Goal: Task Accomplishment & Management: Manage account settings

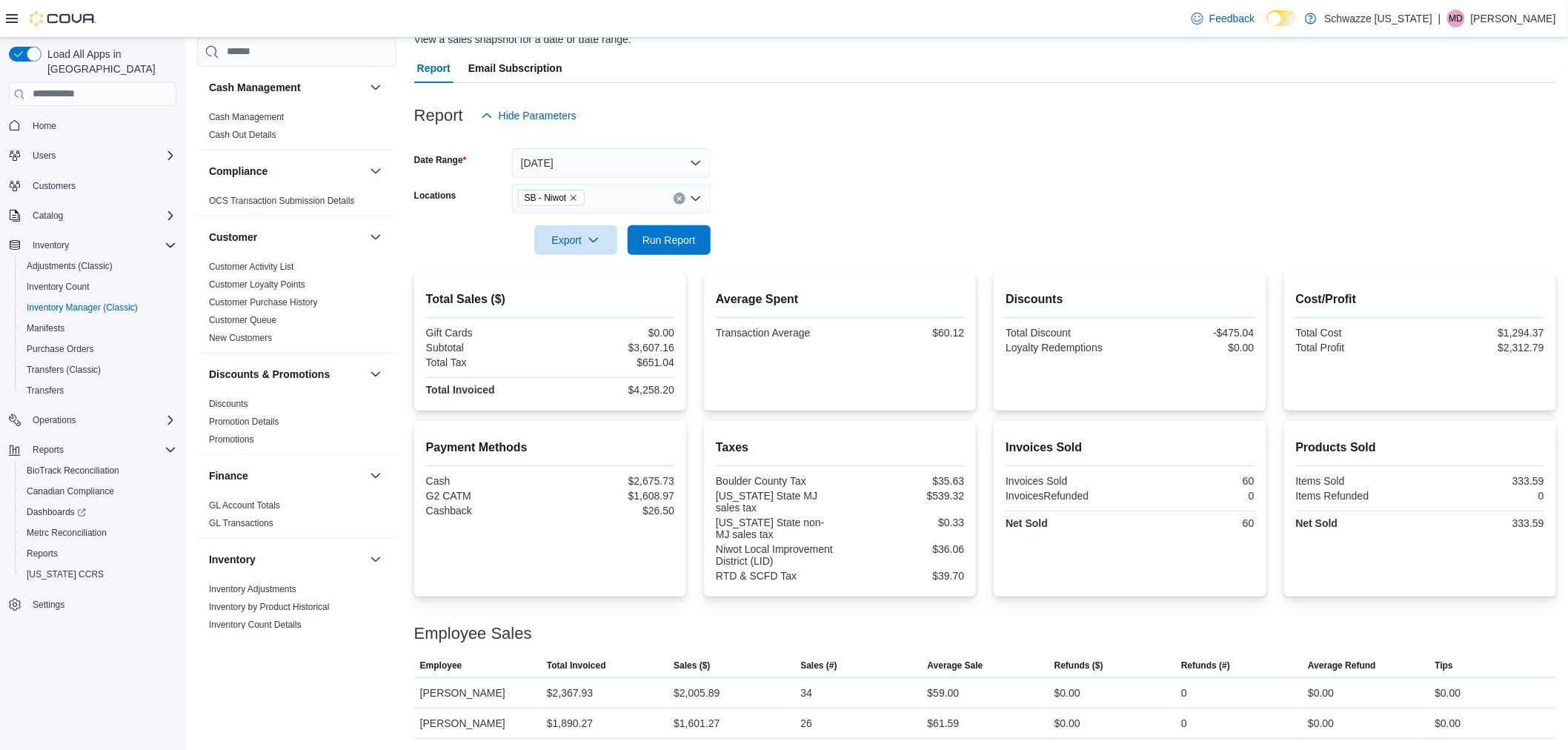
scroll to position [932, 0]
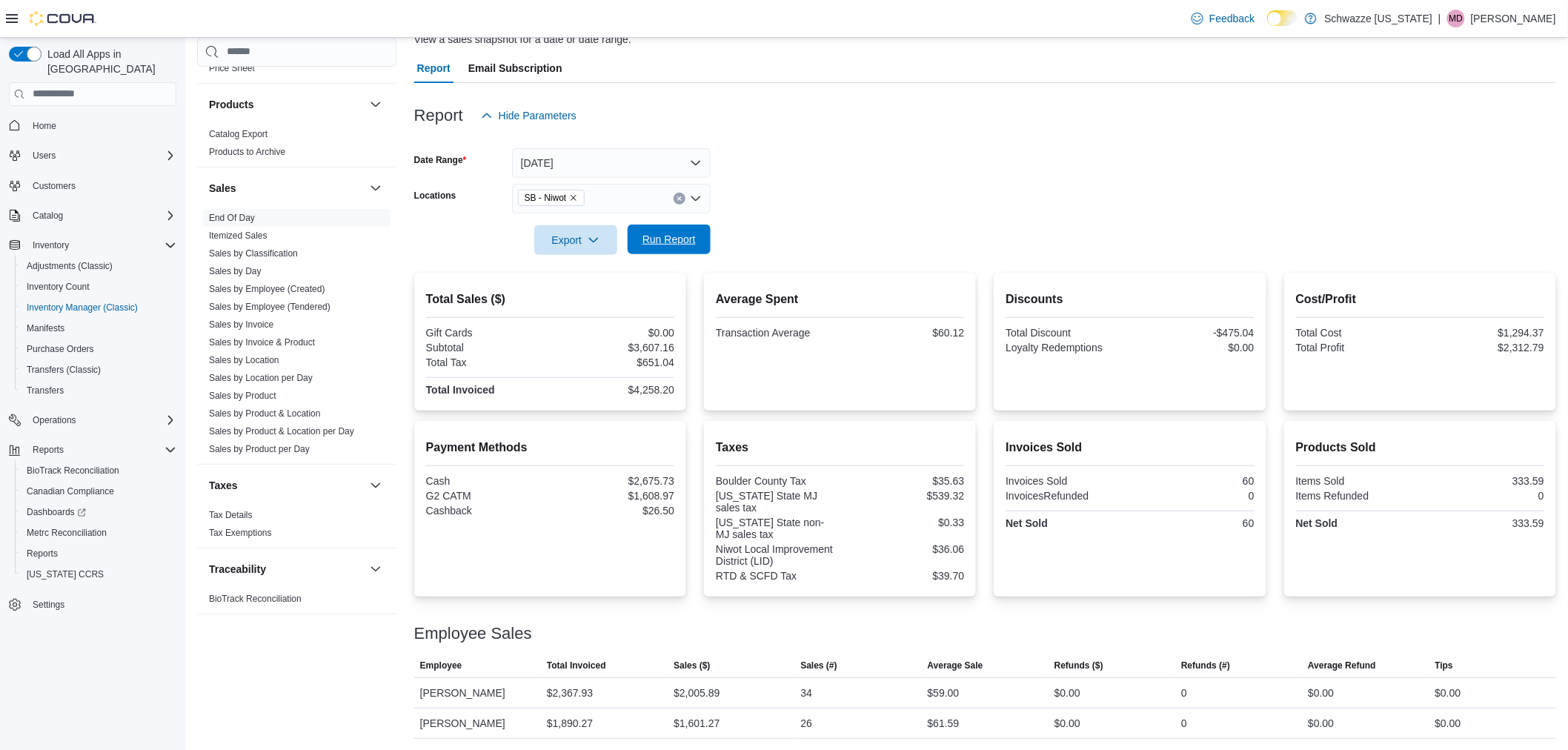
click at [682, 243] on span "Run Report" at bounding box center [670, 239] width 54 height 14
click at [661, 238] on span "Run Report" at bounding box center [670, 239] width 54 height 14
click at [648, 245] on span "Run Report" at bounding box center [670, 239] width 54 height 14
click at [1169, 186] on form "Date Range [DATE] Locations SB - Niwot Export Run Report" at bounding box center [986, 193] width 1142 height 125
click at [660, 239] on span "Run Report" at bounding box center [670, 239] width 54 height 14
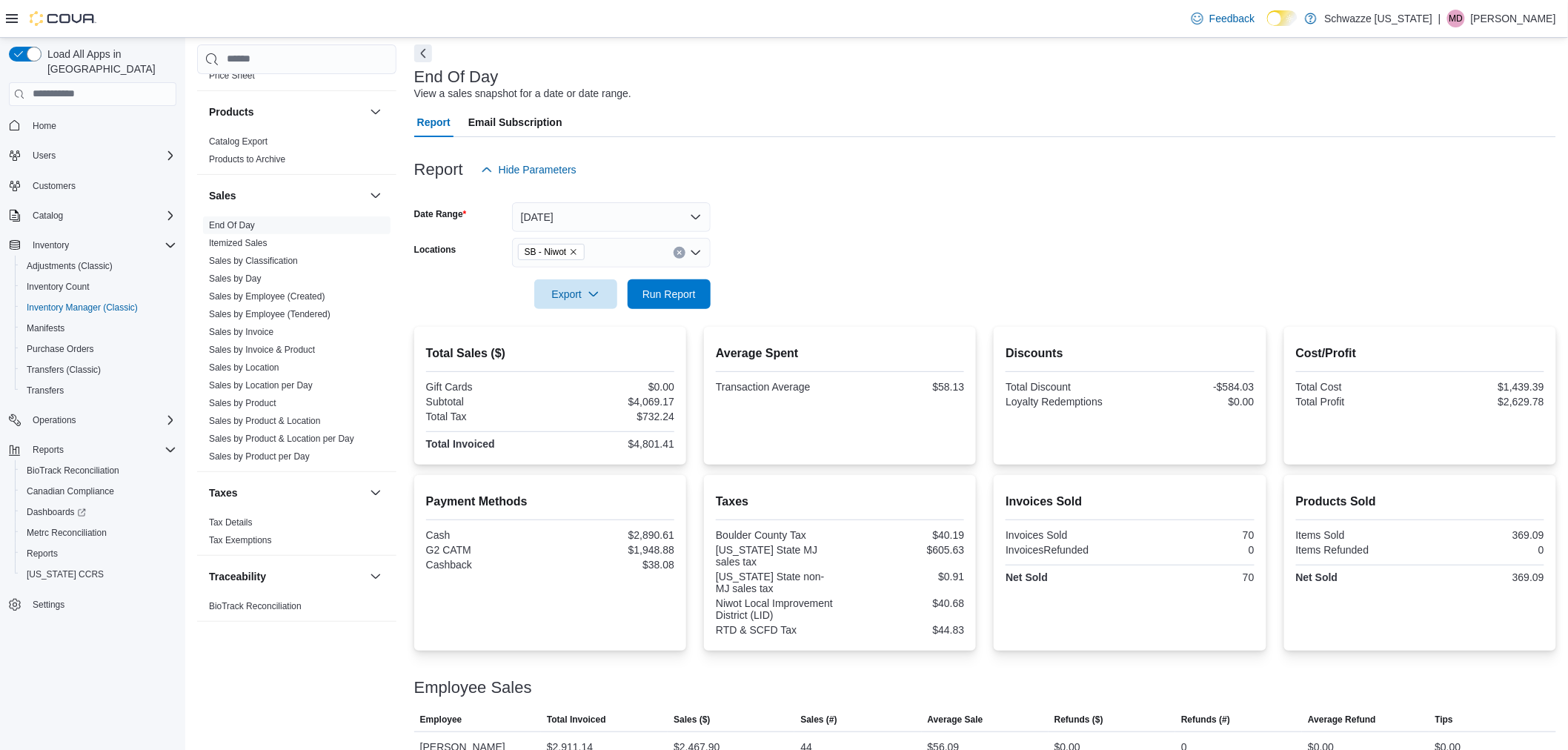
scroll to position [37, 0]
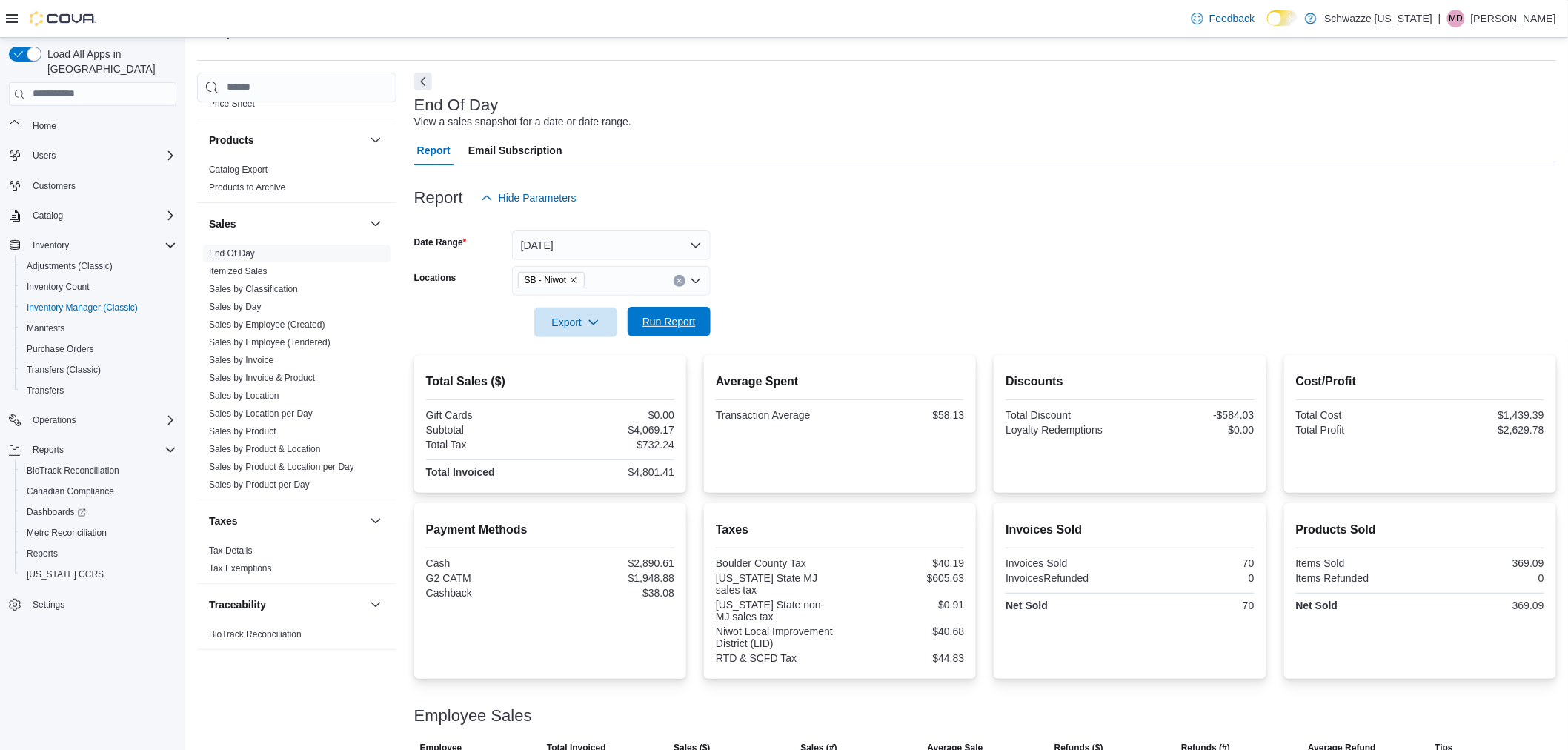
click at [694, 320] on span "Run Report" at bounding box center [670, 321] width 54 height 14
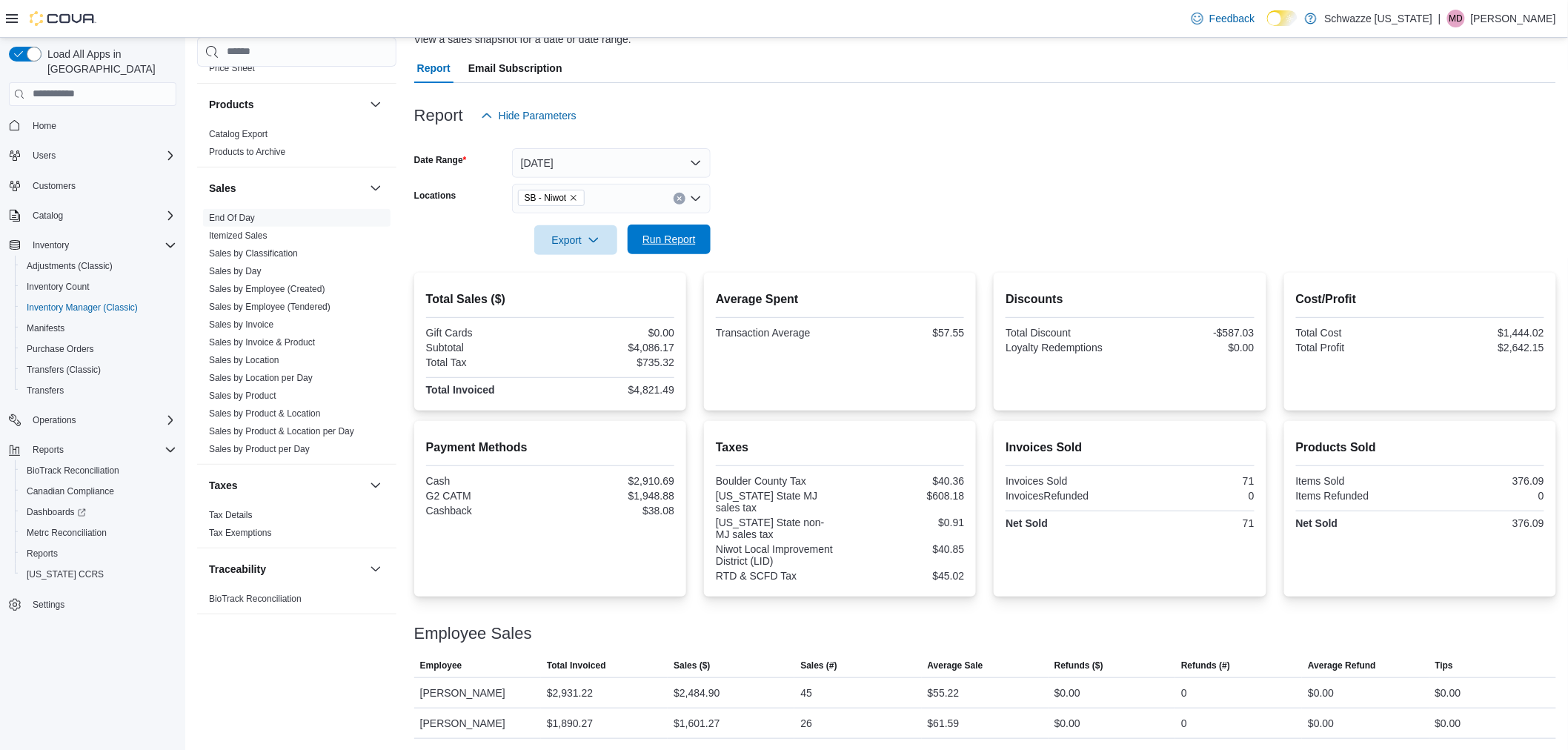
click at [691, 238] on span "Run Report" at bounding box center [670, 239] width 54 height 14
click at [672, 235] on span "Run Report" at bounding box center [670, 239] width 54 height 14
click at [112, 302] on span "Inventory Manager (Classic)" at bounding box center [82, 307] width 111 height 11
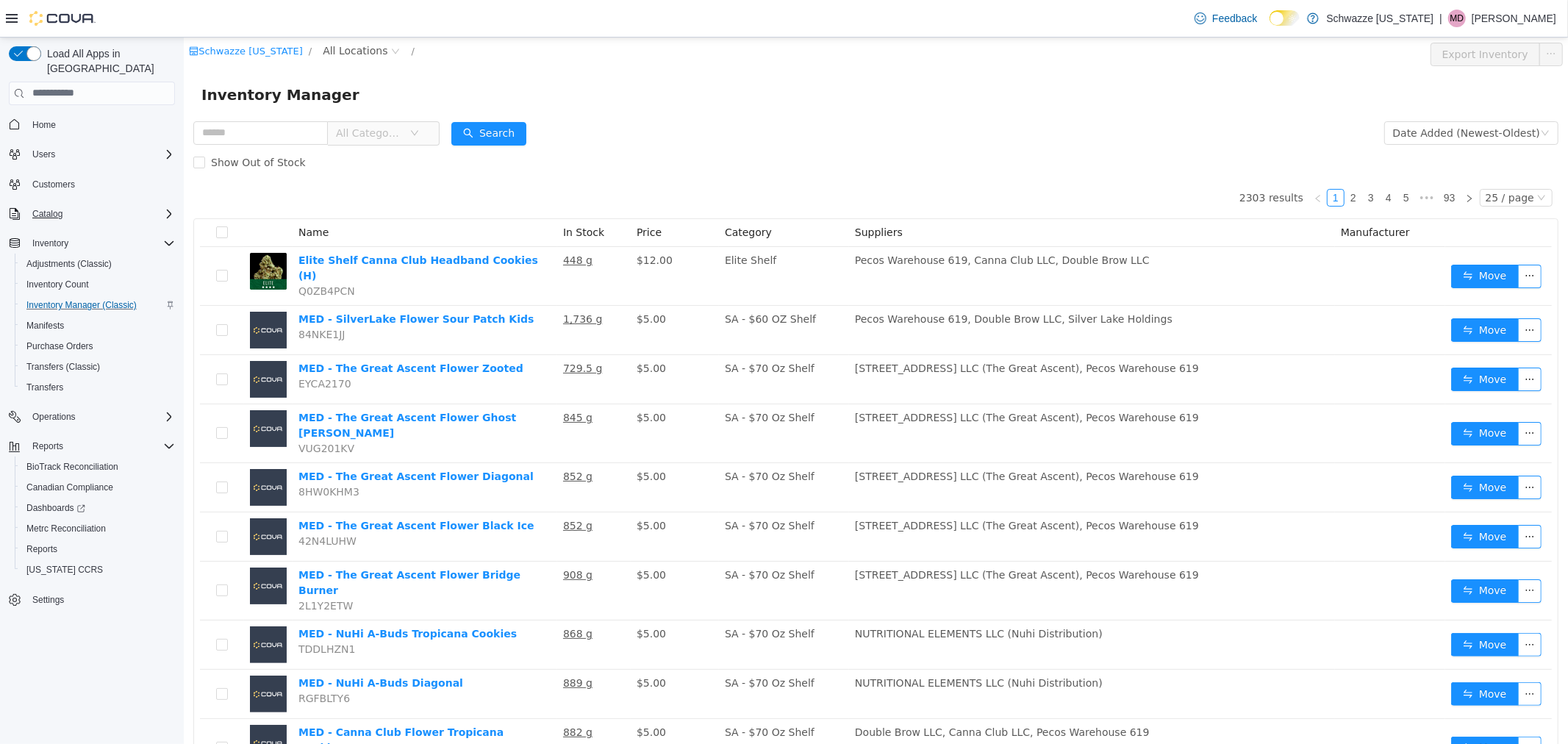
click at [163, 208] on icon "Complex example" at bounding box center [169, 214] width 11 height 11
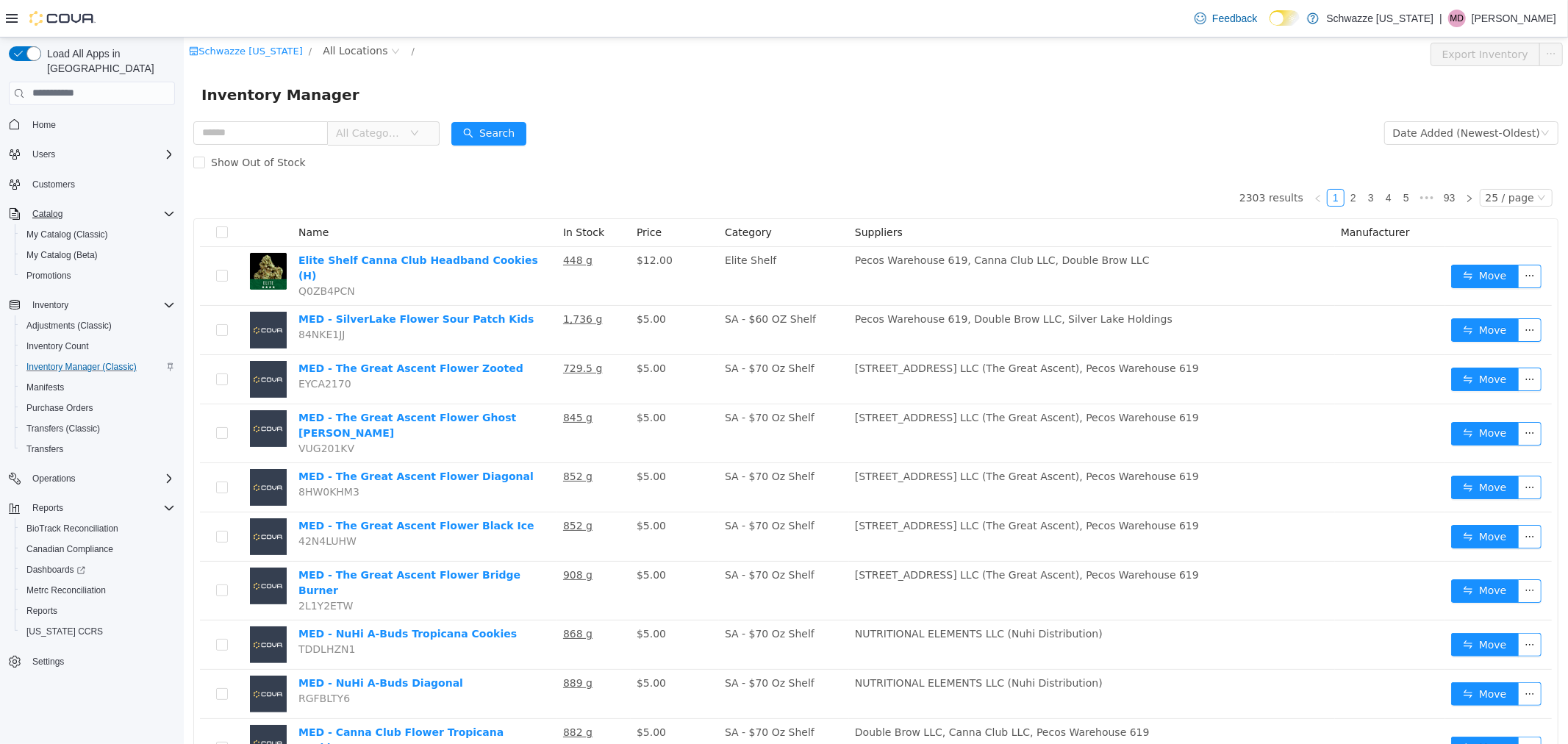
click at [163, 208] on icon "Complex example" at bounding box center [169, 214] width 11 height 11
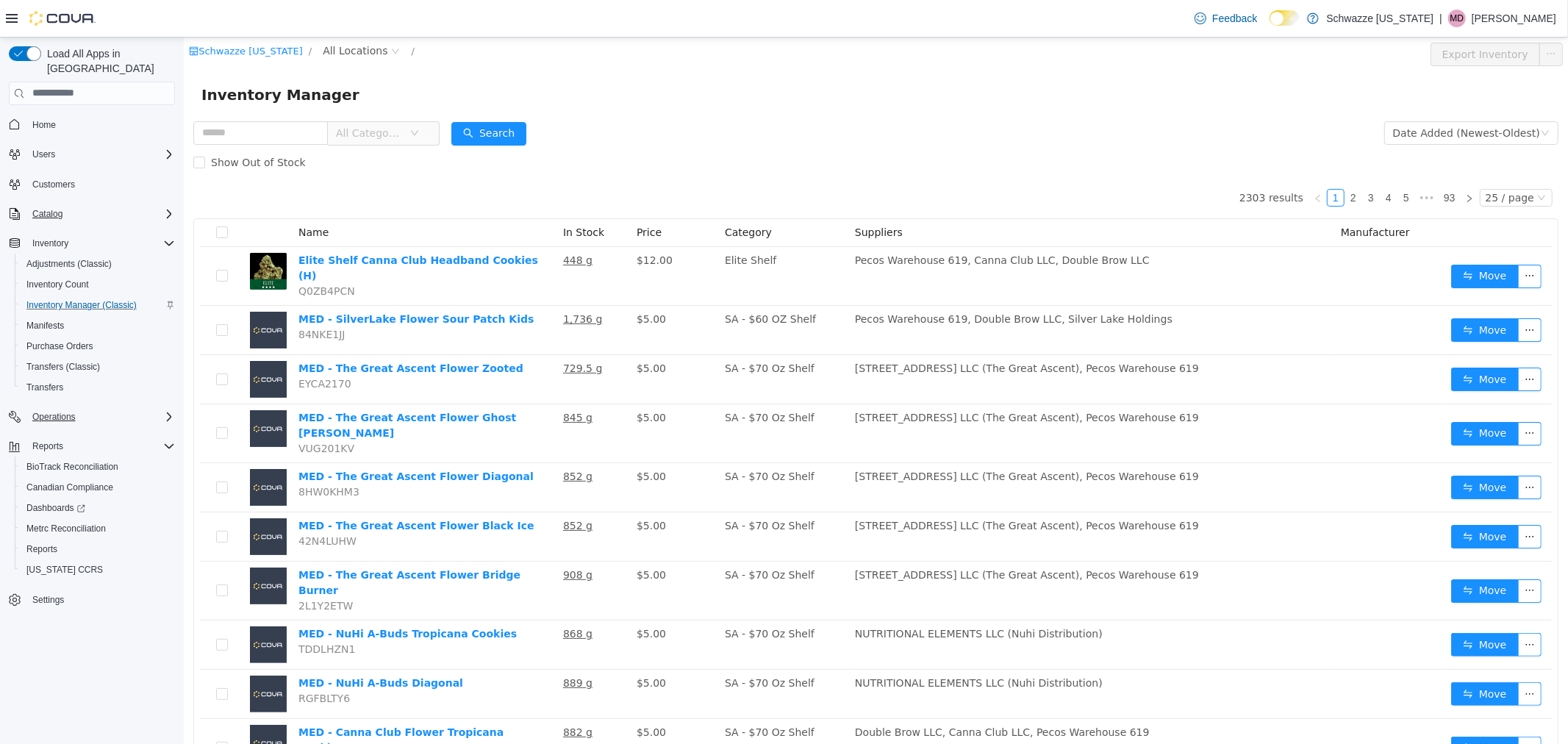
click at [169, 411] on icon "Complex example" at bounding box center [169, 417] width 11 height 11
click at [101, 429] on link "Cash Management" at bounding box center [64, 437] width 86 height 18
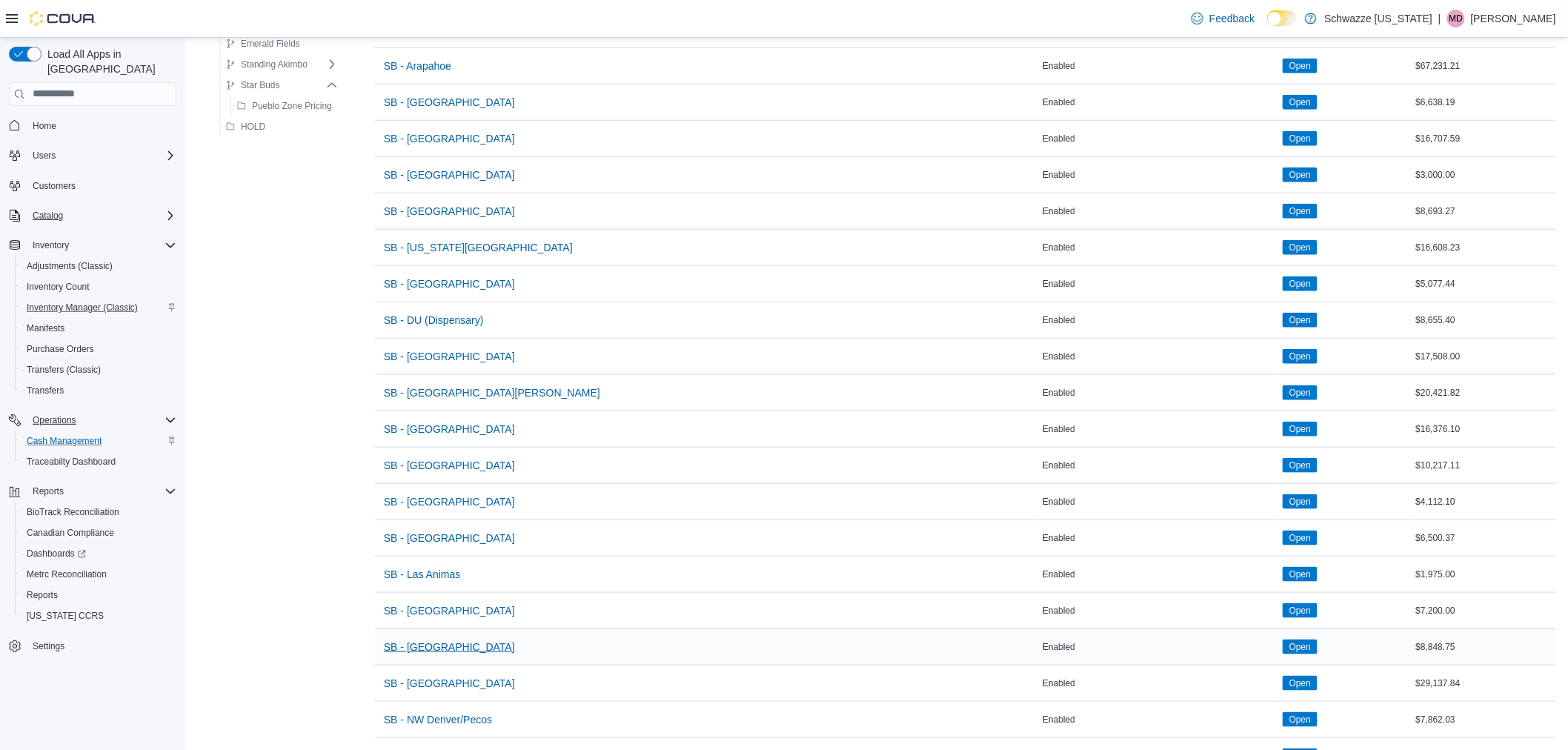
scroll to position [493, 0]
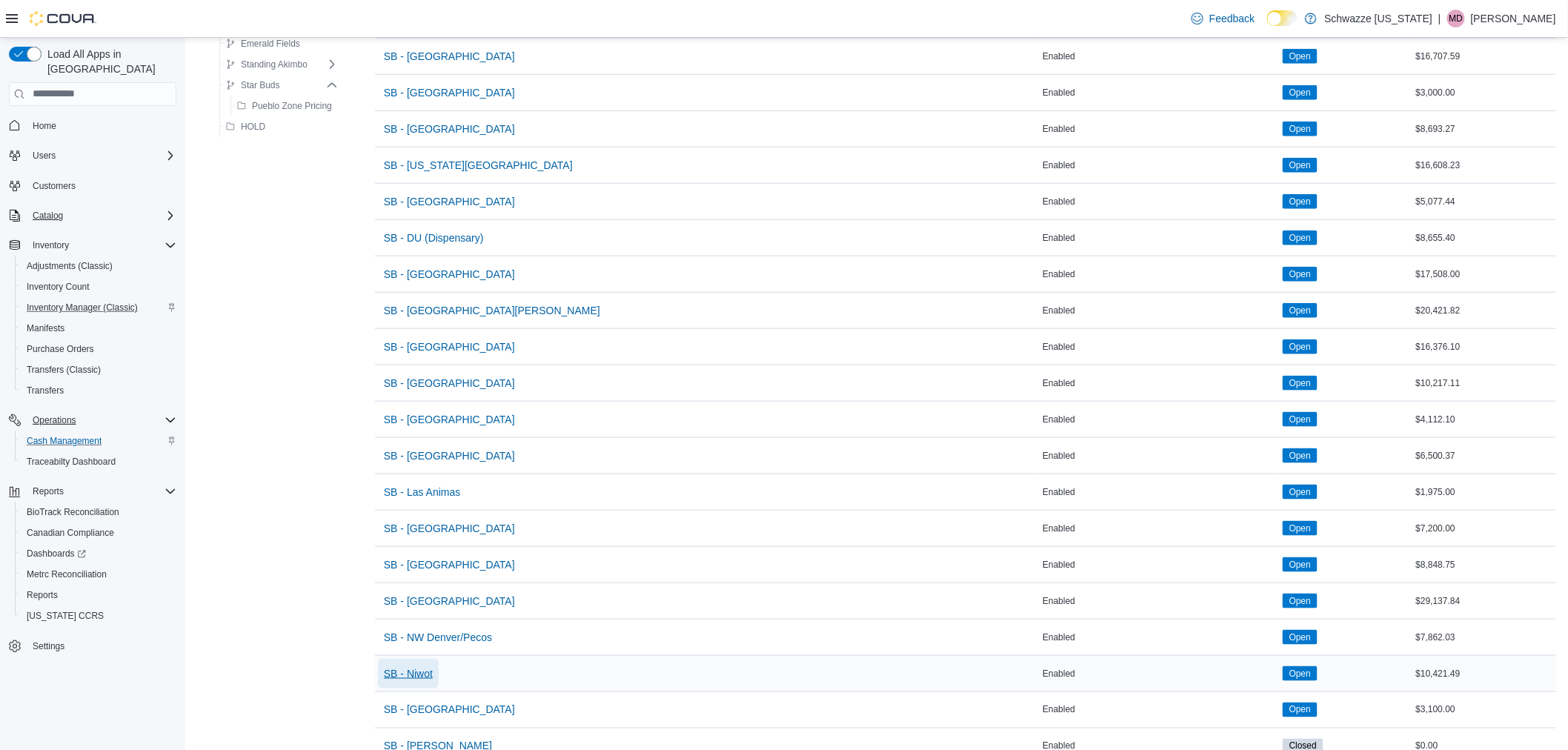
click at [423, 673] on span "SB - Niwot" at bounding box center [408, 673] width 49 height 14
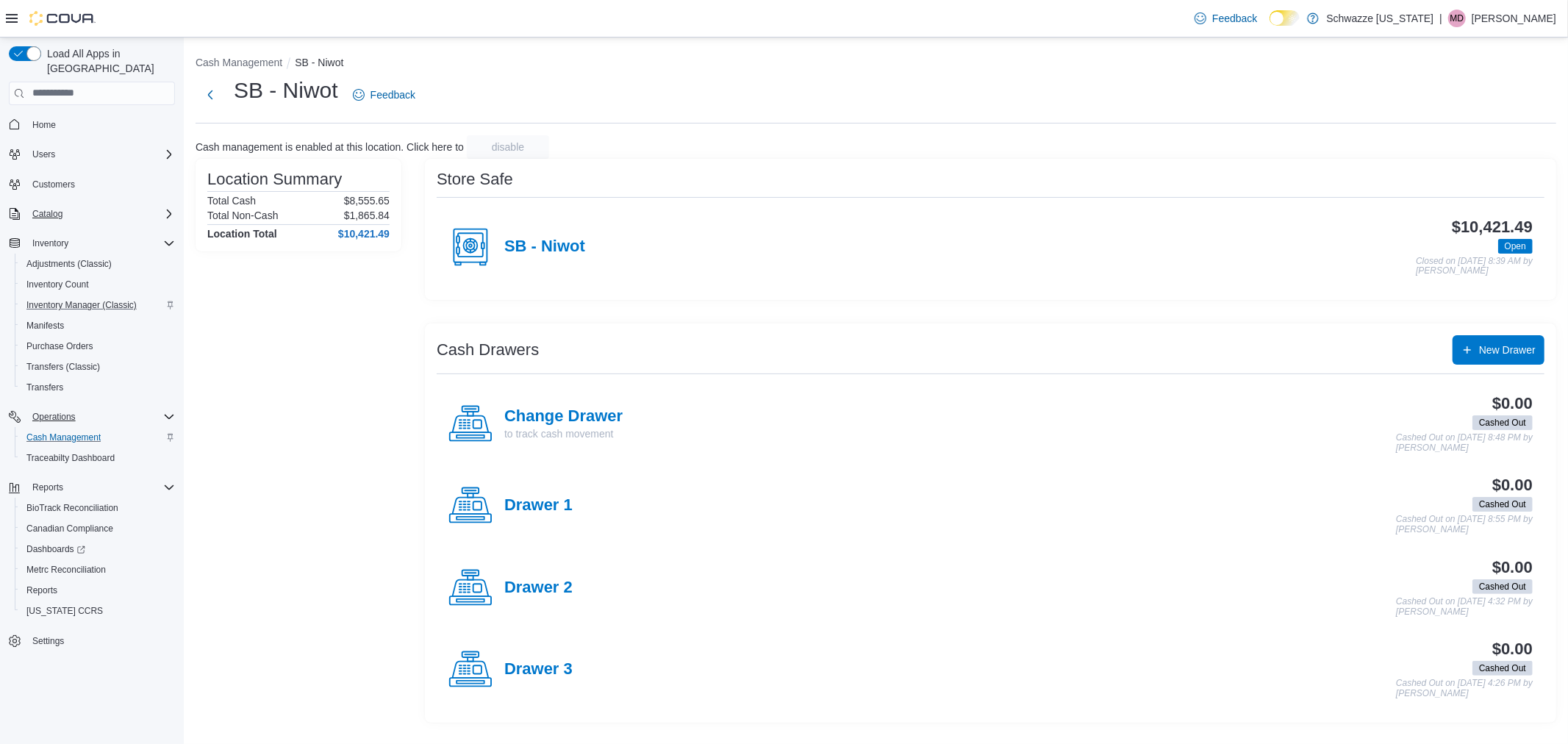
click at [1515, 245] on span "Open" at bounding box center [1515, 246] width 21 height 13
click at [1508, 251] on span "Open" at bounding box center [1515, 246] width 21 height 13
click at [567, 243] on h4 "SB - Niwot" at bounding box center [544, 247] width 81 height 19
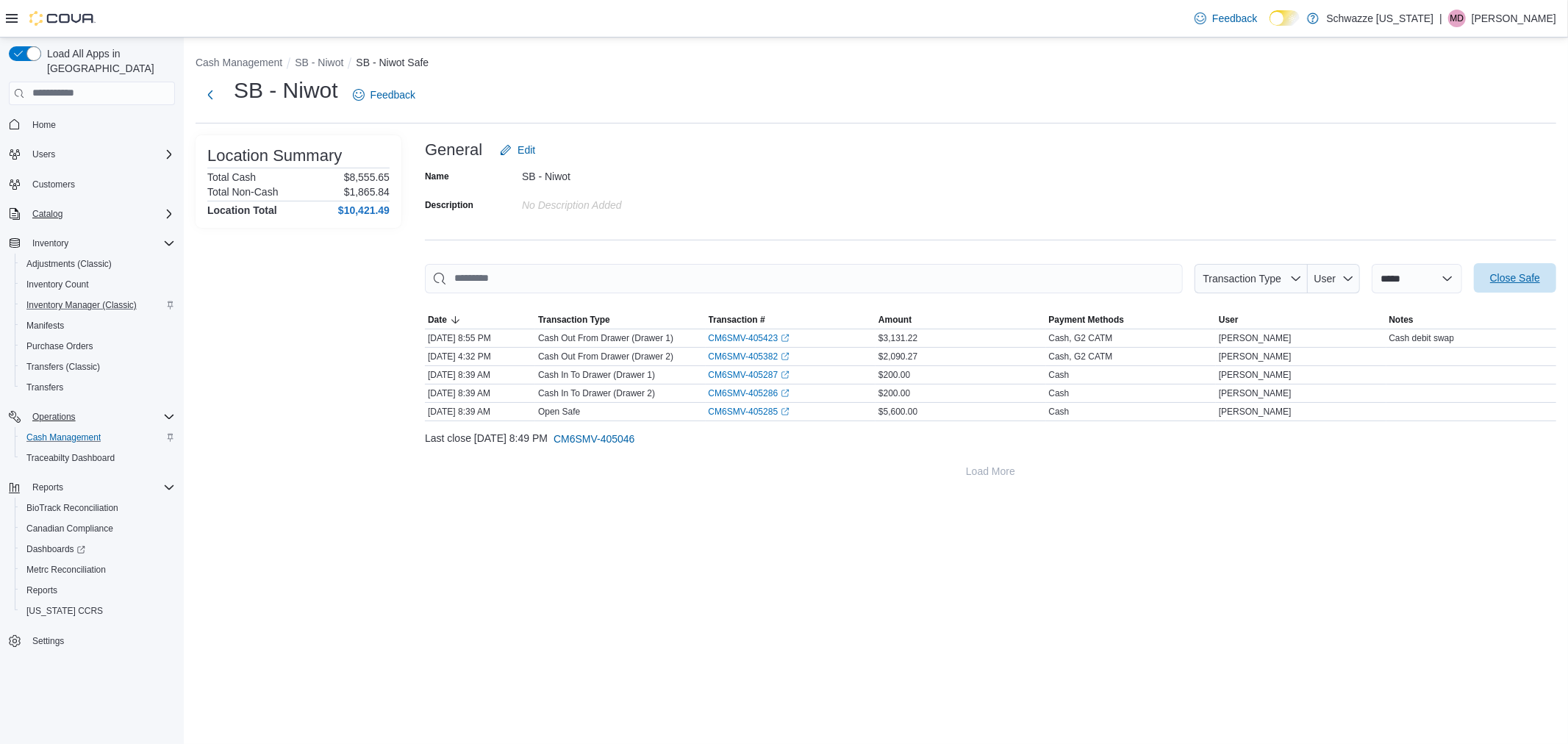
click at [1507, 277] on span "Close Safe" at bounding box center [1514, 277] width 50 height 14
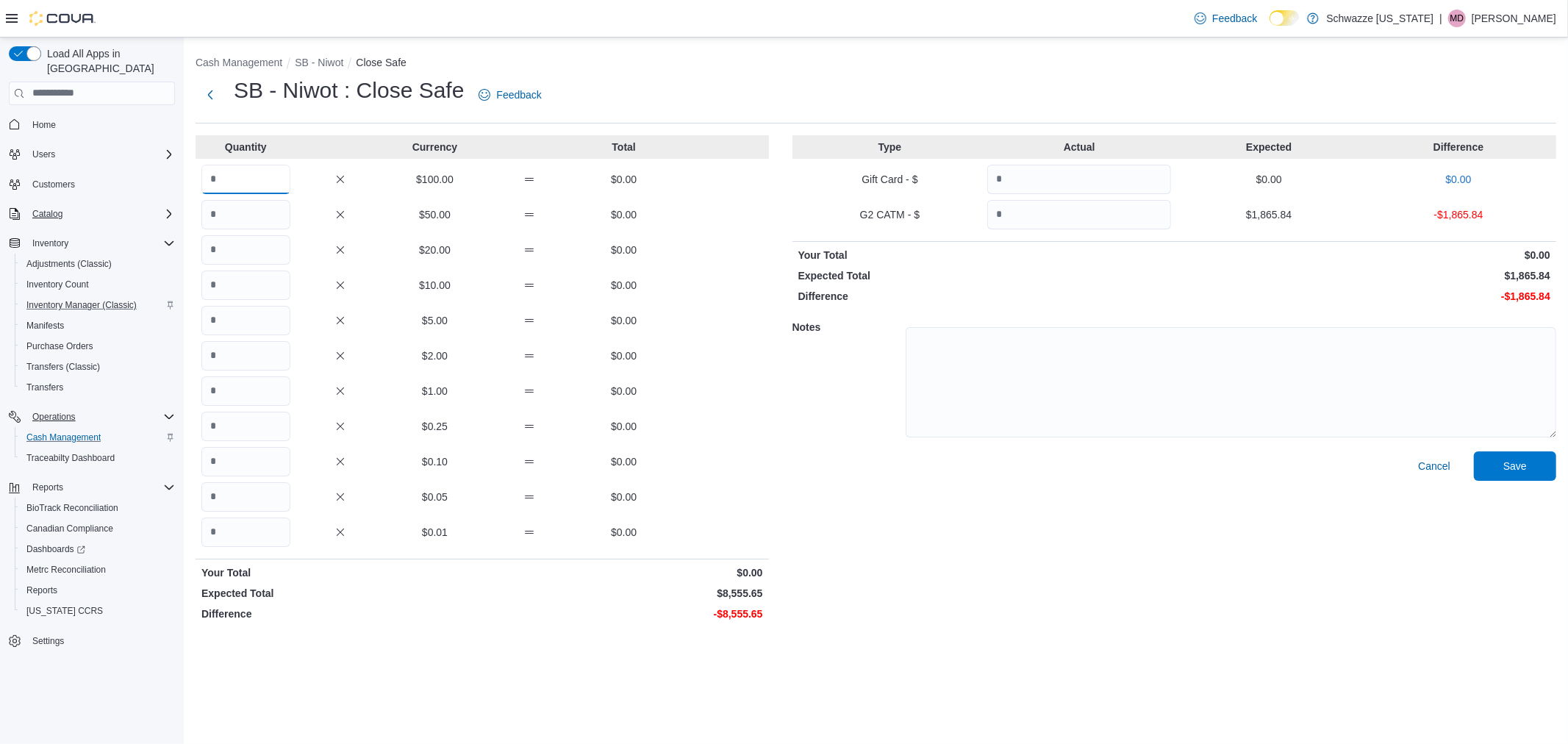
click at [252, 185] on input "Quantity" at bounding box center [246, 179] width 89 height 29
type input "**"
click at [274, 222] on input "Quantity" at bounding box center [246, 214] width 89 height 29
type input "*"
click at [222, 393] on input "Quantity" at bounding box center [246, 391] width 89 height 29
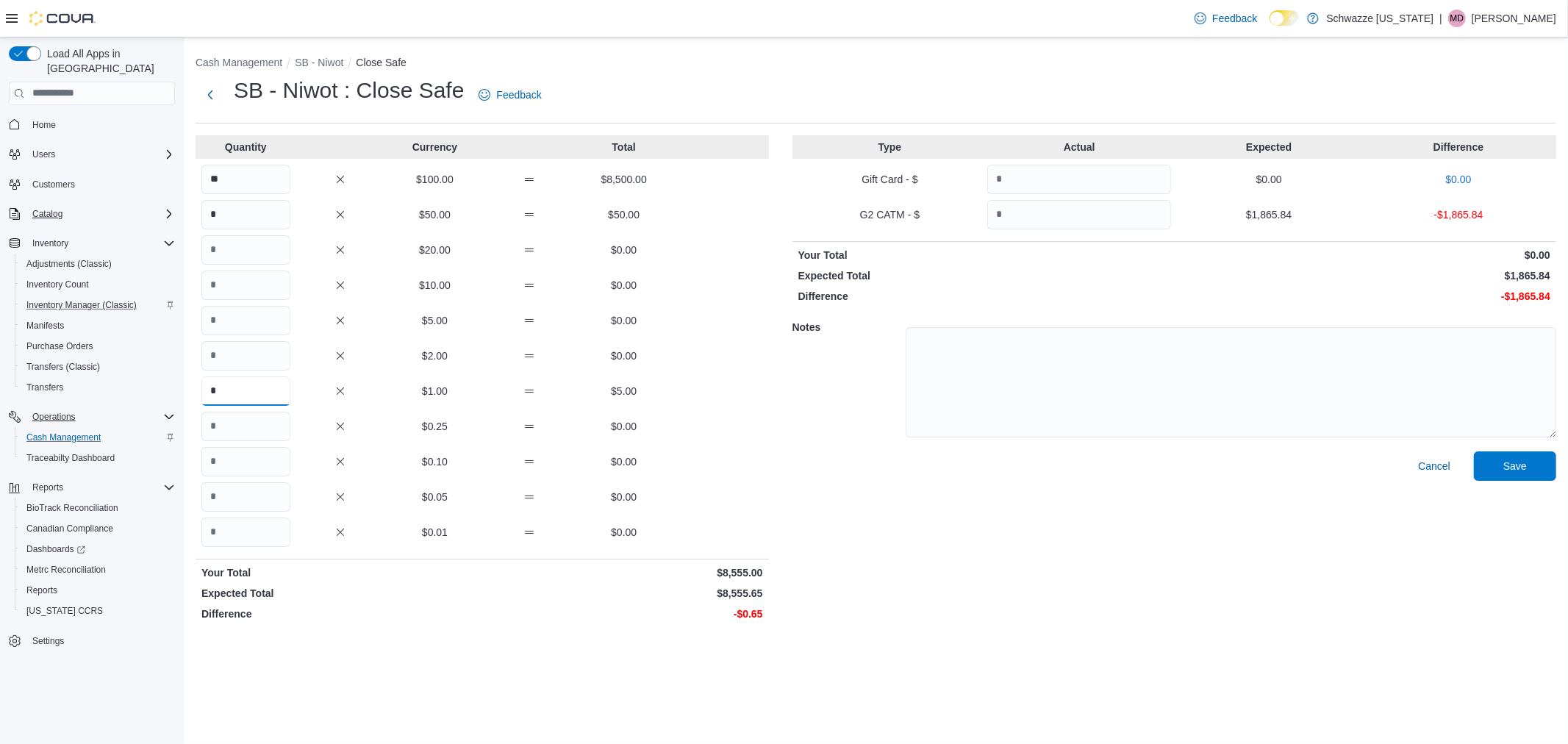
type input "*"
click at [233, 440] on input "Quantity" at bounding box center [246, 426] width 89 height 29
type input "*"
click at [238, 463] on input "Quantity" at bounding box center [246, 461] width 89 height 29
type input "*"
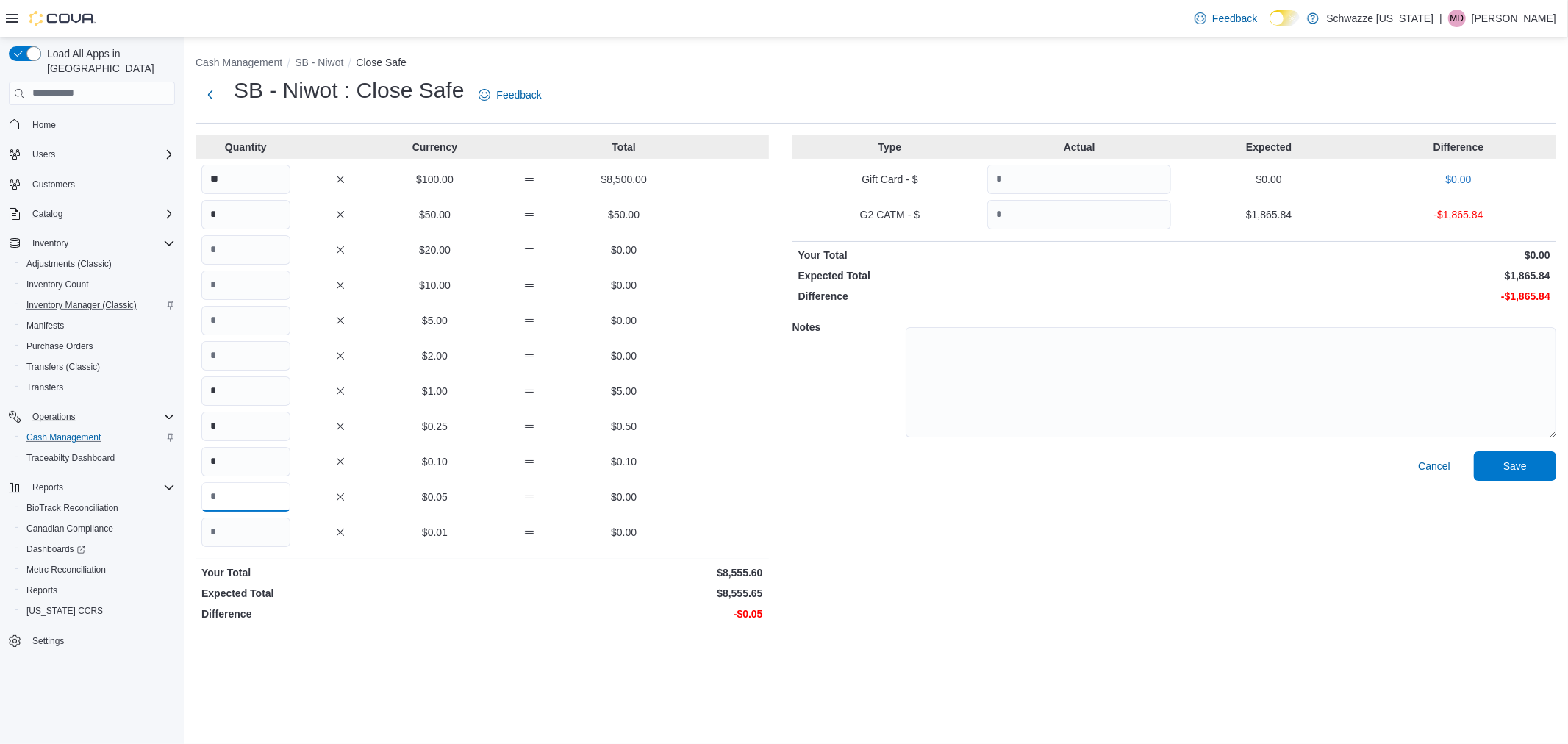
click at [245, 497] on input "Quantity" at bounding box center [246, 497] width 89 height 29
type input "*"
click at [960, 509] on div "Cancel Save" at bounding box center [1174, 539] width 764 height 176
click at [1090, 217] on input "Quantity" at bounding box center [1078, 214] width 183 height 29
type input "*******"
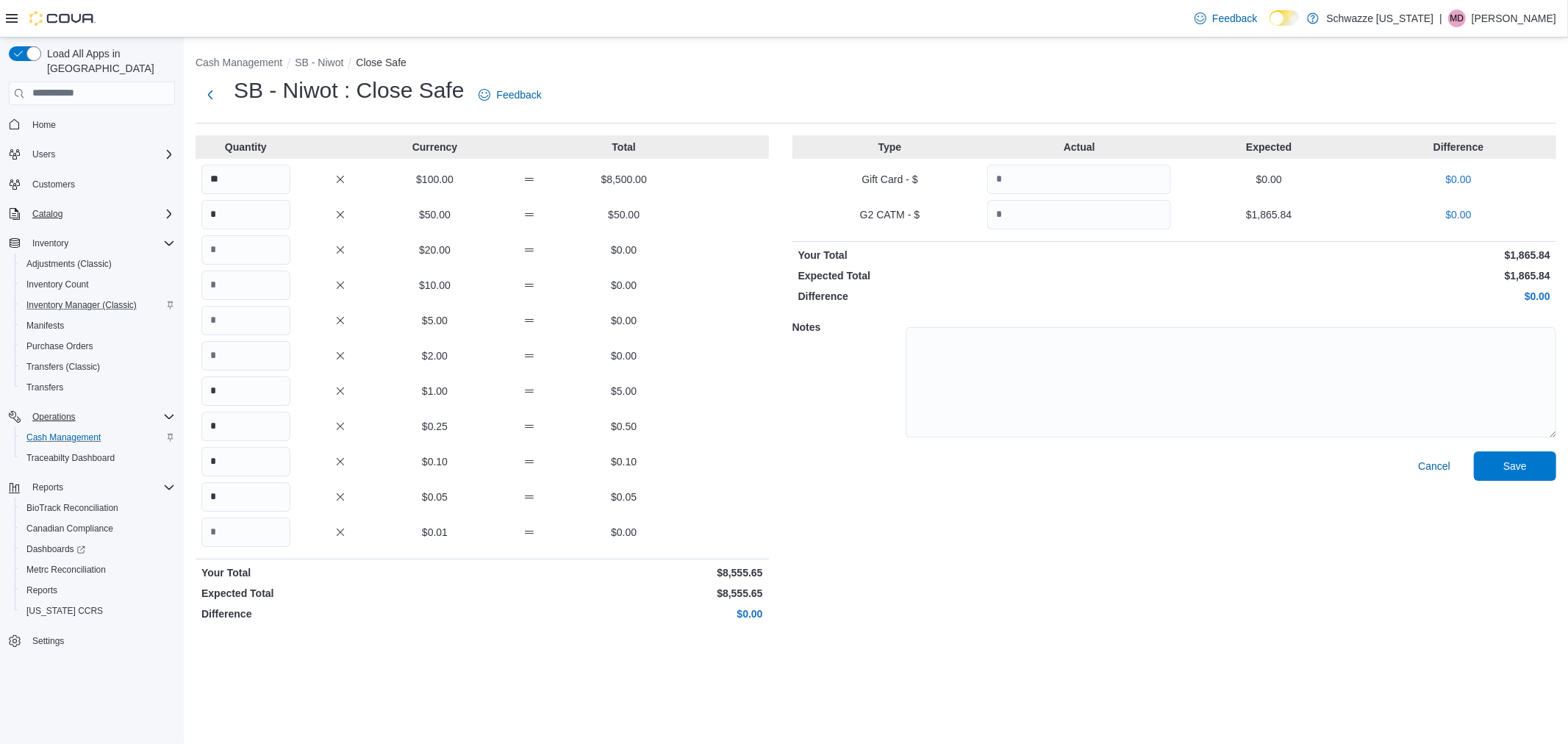
click at [1172, 281] on div "Expected Total $1,865.84" at bounding box center [1174, 275] width 764 height 14
click at [1525, 454] on span "Save" at bounding box center [1515, 465] width 65 height 29
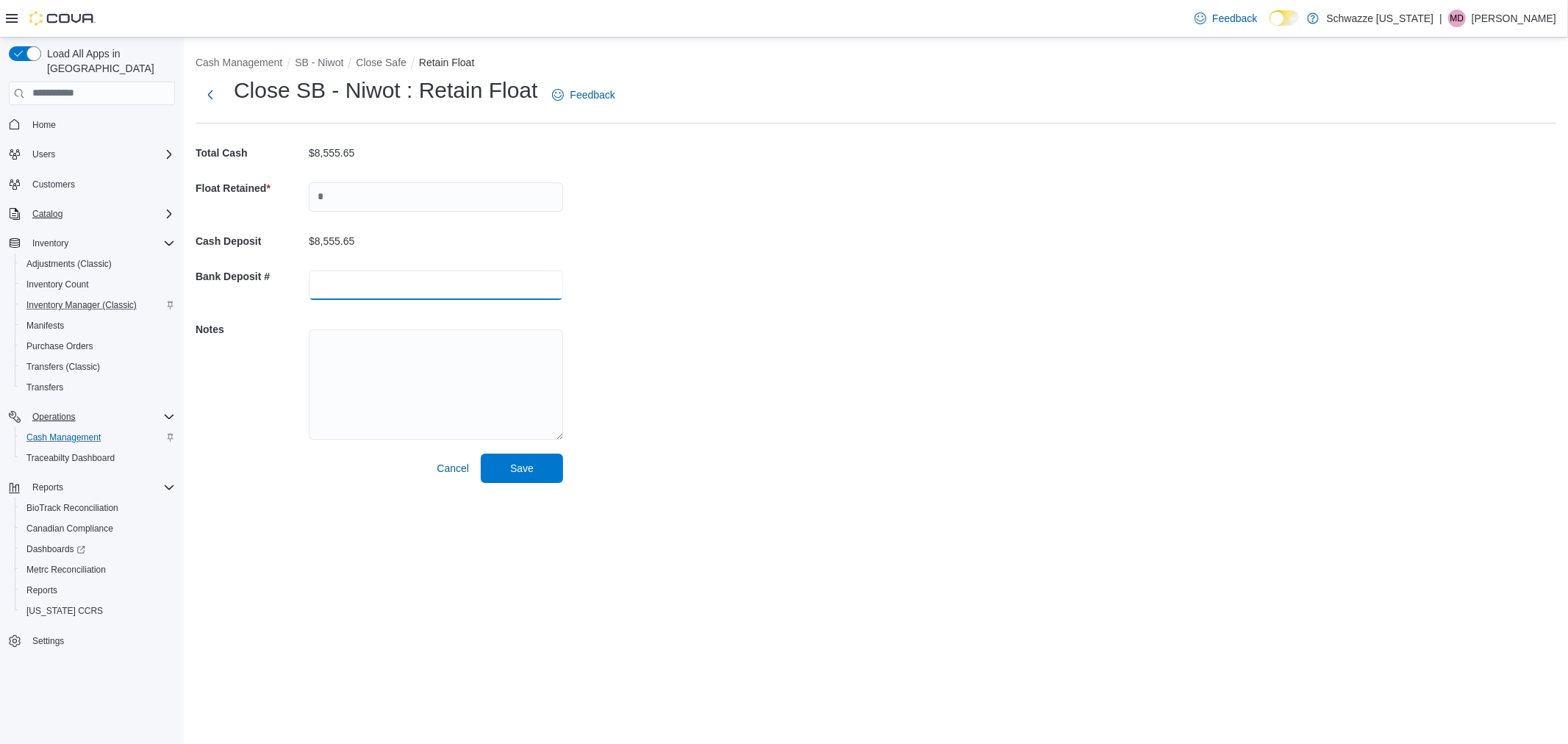
click at [366, 295] on input "text" at bounding box center [436, 285] width 255 height 29
click at [415, 174] on div at bounding box center [436, 198] width 255 height 48
click at [412, 188] on input "text" at bounding box center [436, 197] width 255 height 29
type input "****"
click at [828, 353] on div "Cash Management SB - Niwot Close Safe Retain Float Close SB - Niwot : Retain Fl…" at bounding box center [875, 265] width 1384 height 457
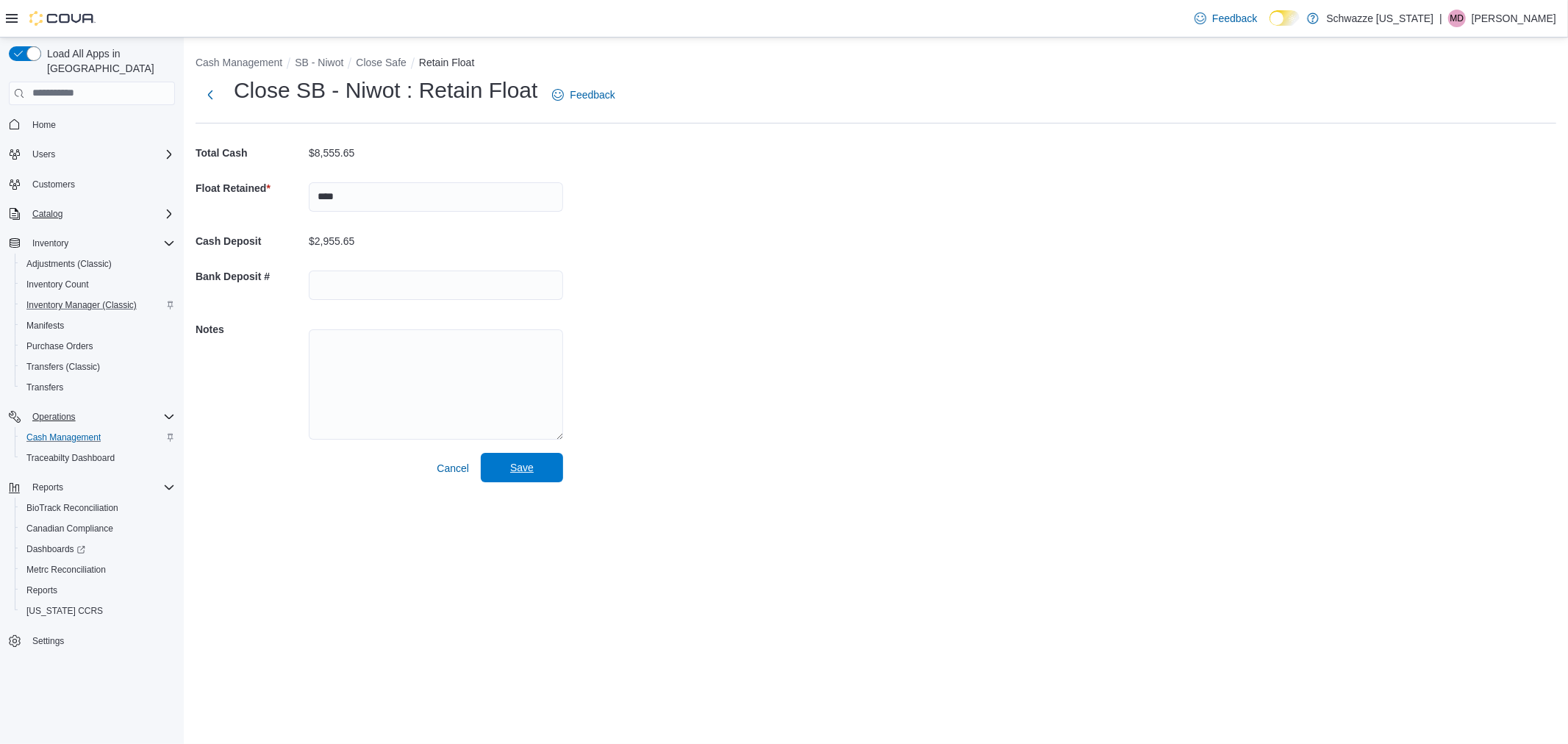
click at [549, 466] on span "Save" at bounding box center [521, 467] width 65 height 29
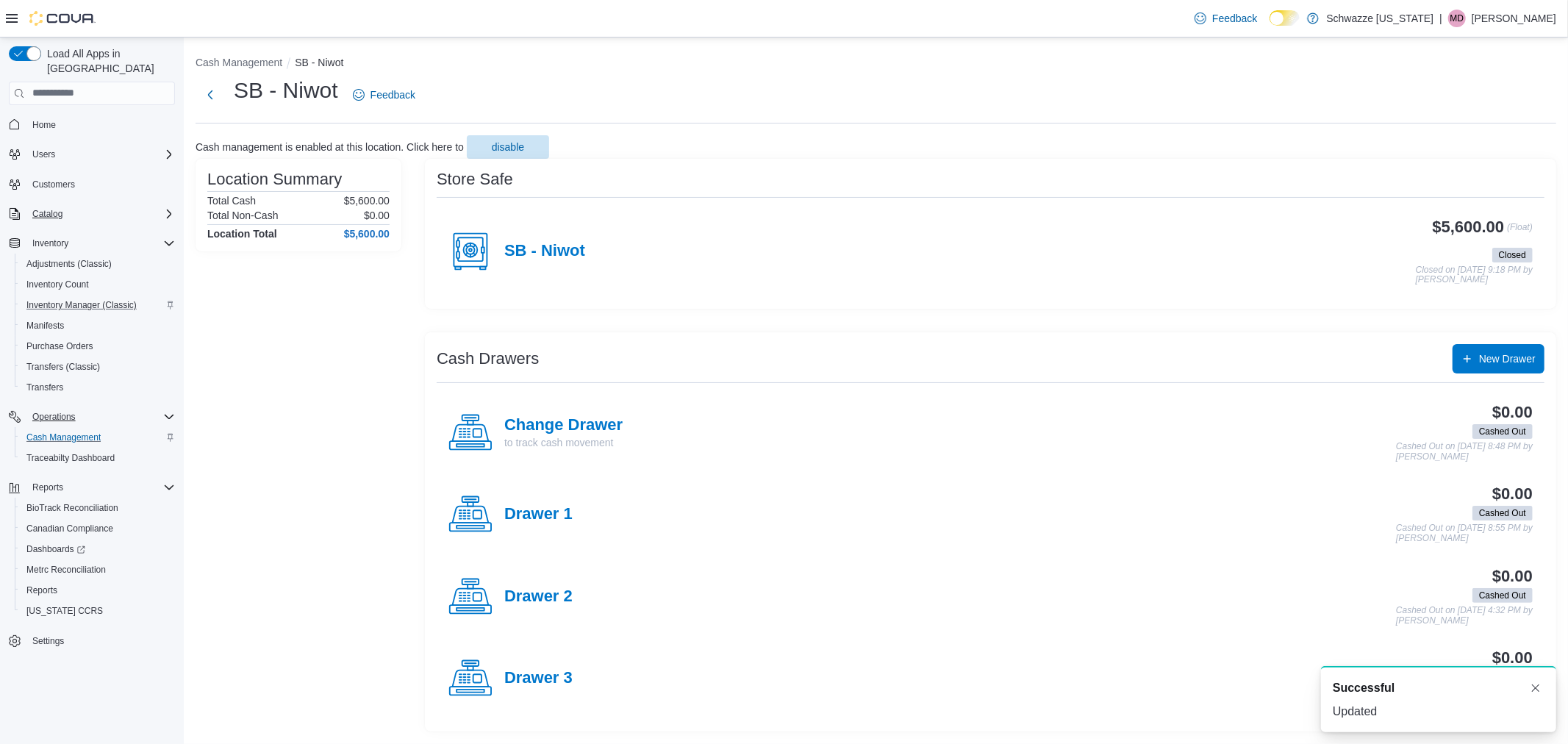
click at [1015, 268] on div "$5,600.00 (Float) Closed Closed on [DATE] 9:18 PM by [PERSON_NAME]" at bounding box center [1058, 252] width 947 height 67
